Goal: Find specific page/section: Find specific page/section

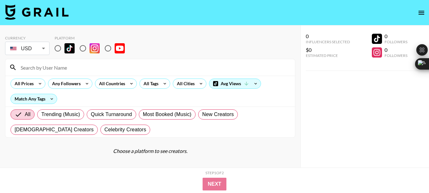
drag, startPoint x: 107, startPoint y: 46, endPoint x: 102, endPoint y: 50, distance: 6.2
click at [107, 46] on input "radio" at bounding box center [107, 48] width 13 height 13
radio input "true"
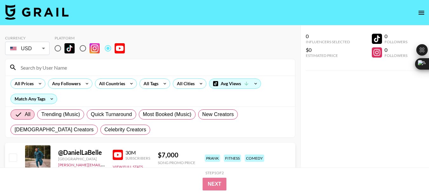
click at [45, 70] on input at bounding box center [154, 67] width 275 height 10
paste input "@taysthetic"
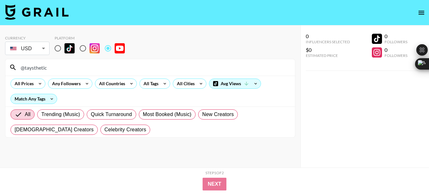
type input "@taysthetic"
click at [42, 69] on input "@taysthetic" at bounding box center [154, 67] width 275 height 10
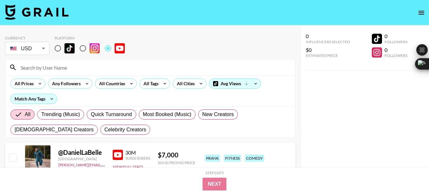
paste input "@FluxAcademy"
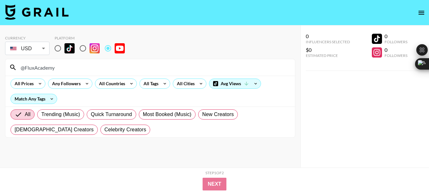
type input "@FluxAcademy"
click at [44, 67] on input "@FluxAcademy" at bounding box center [154, 67] width 275 height 10
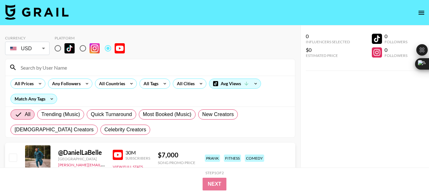
paste input "@Kealan_"
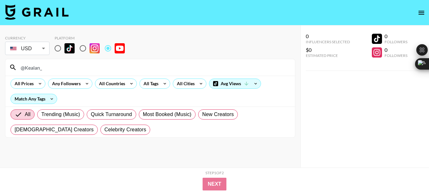
type input "@Kealan_"
